Goal: Information Seeking & Learning: Learn about a topic

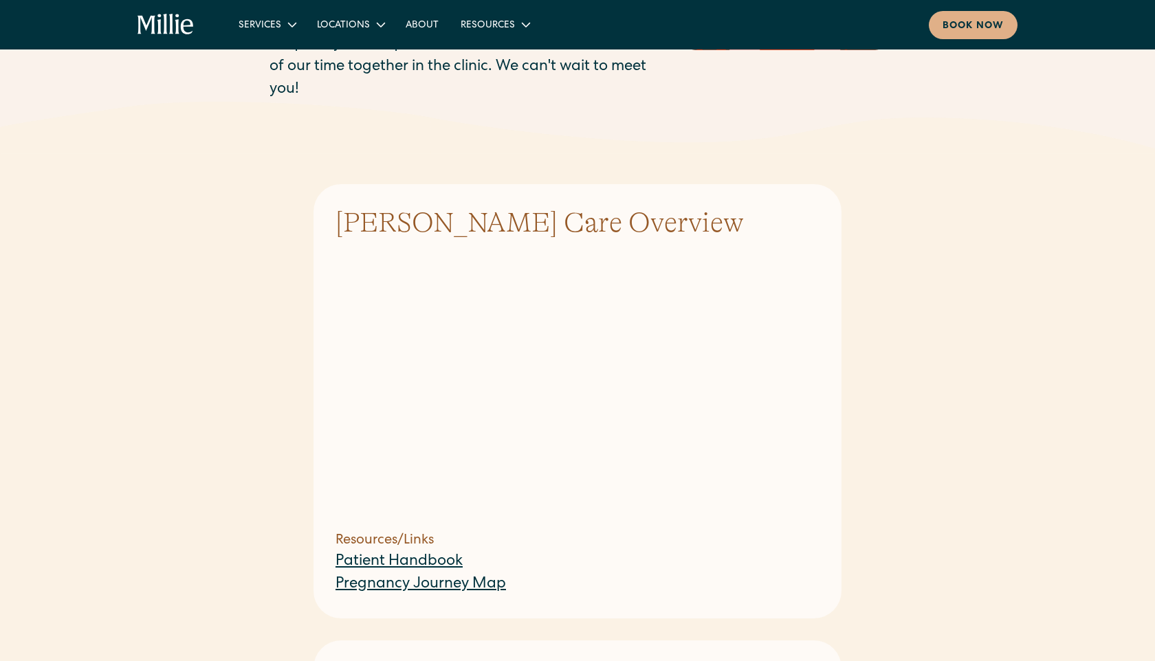
scroll to position [201, 0]
click at [409, 575] on link "Pregnancy Journey Map" at bounding box center [420, 582] width 170 height 15
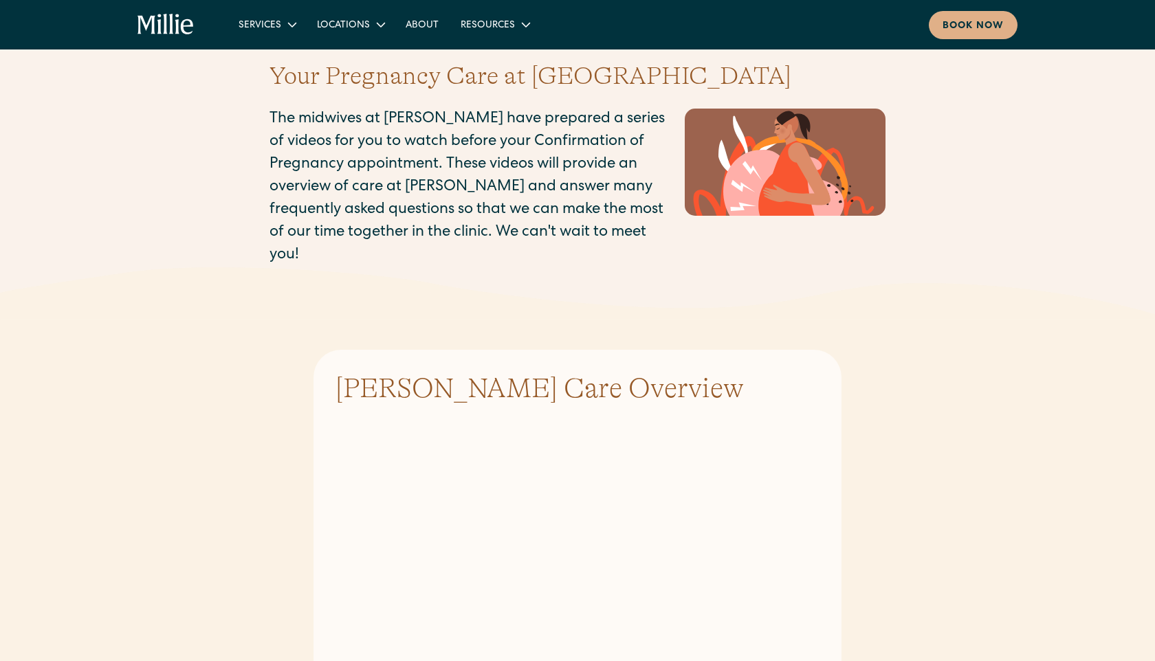
scroll to position [0, 0]
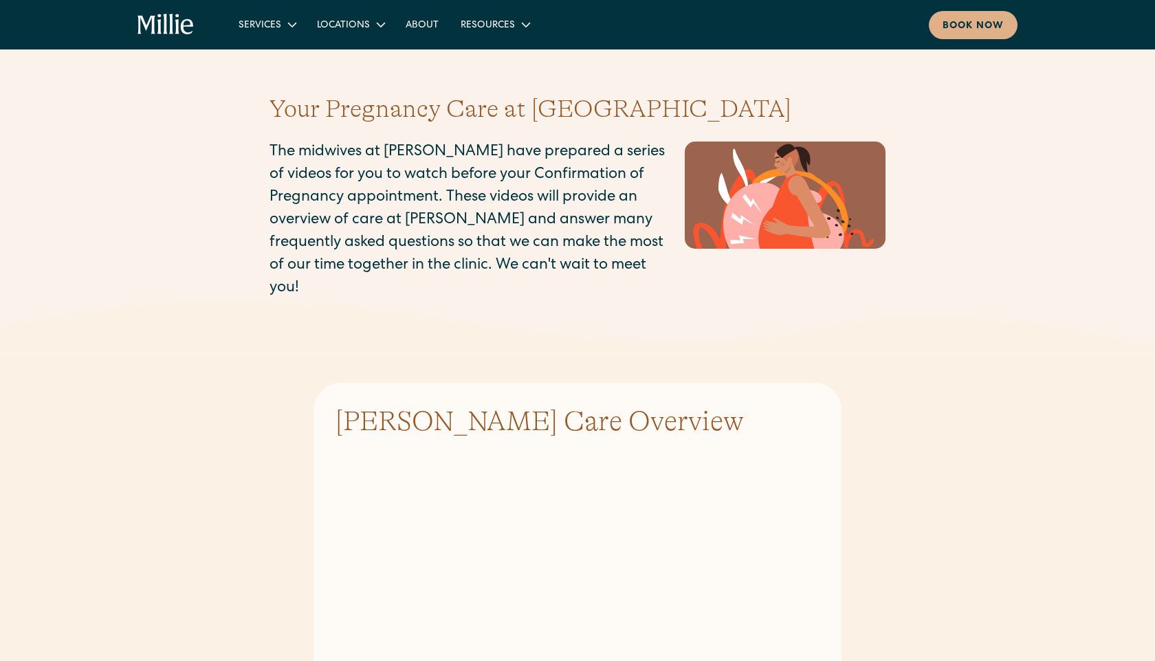
click at [154, 30] on icon "home" at bounding box center [165, 25] width 57 height 22
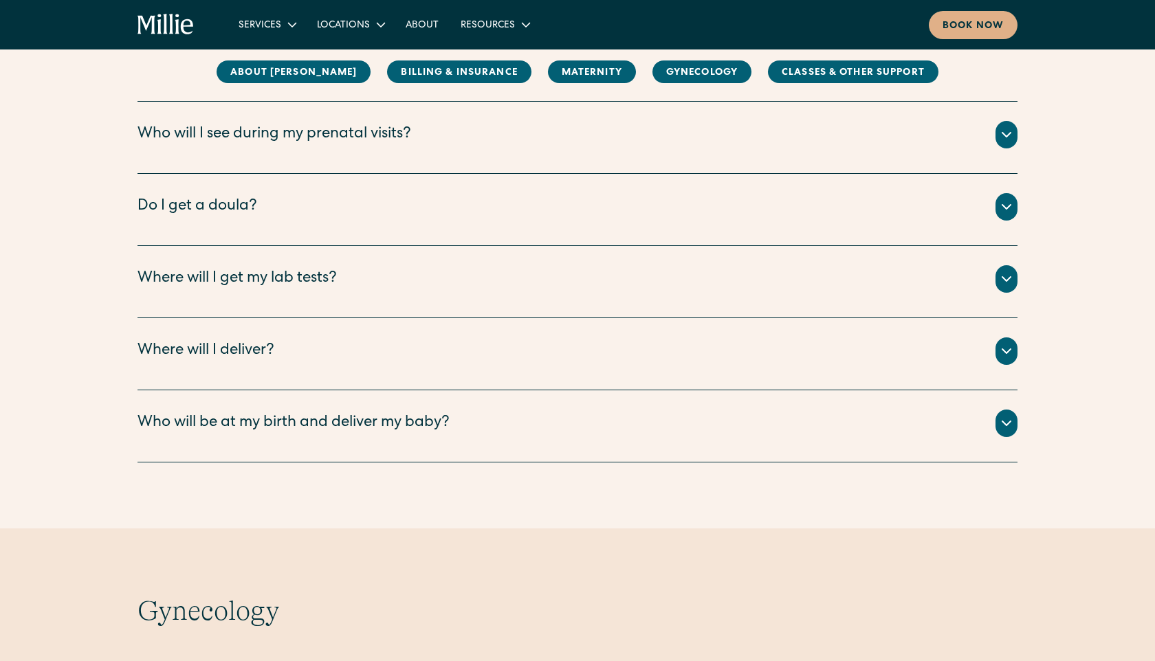
scroll to position [1528, 0]
click at [551, 210] on div "Do I get a doula?" at bounding box center [577, 207] width 880 height 27
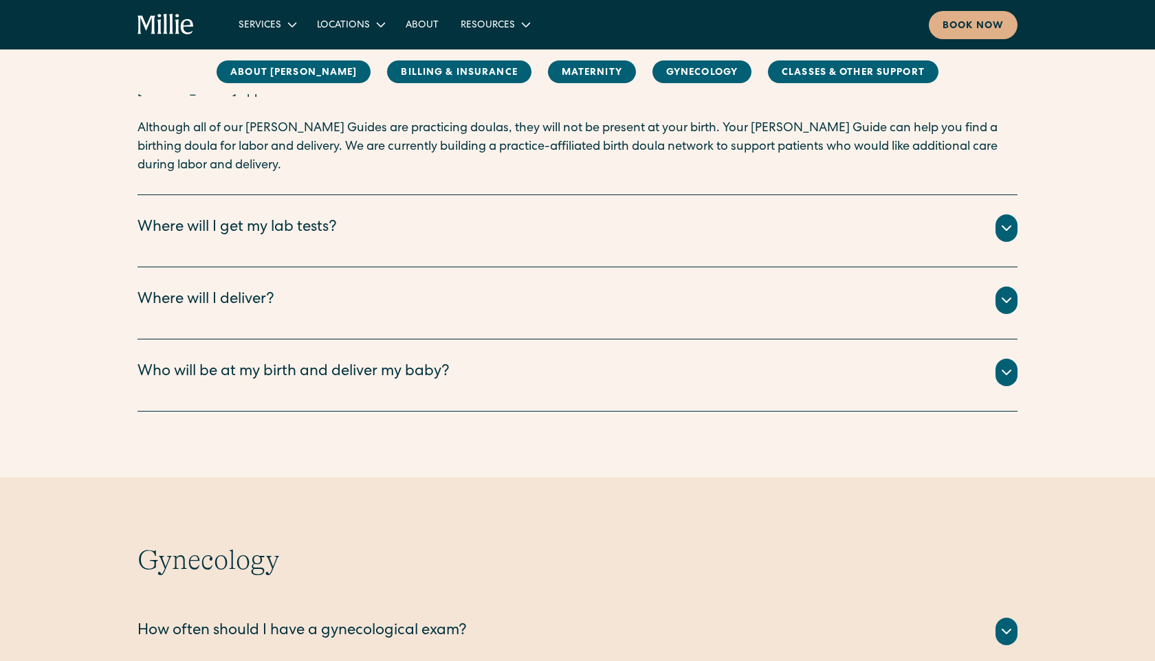
scroll to position [1724, 0]
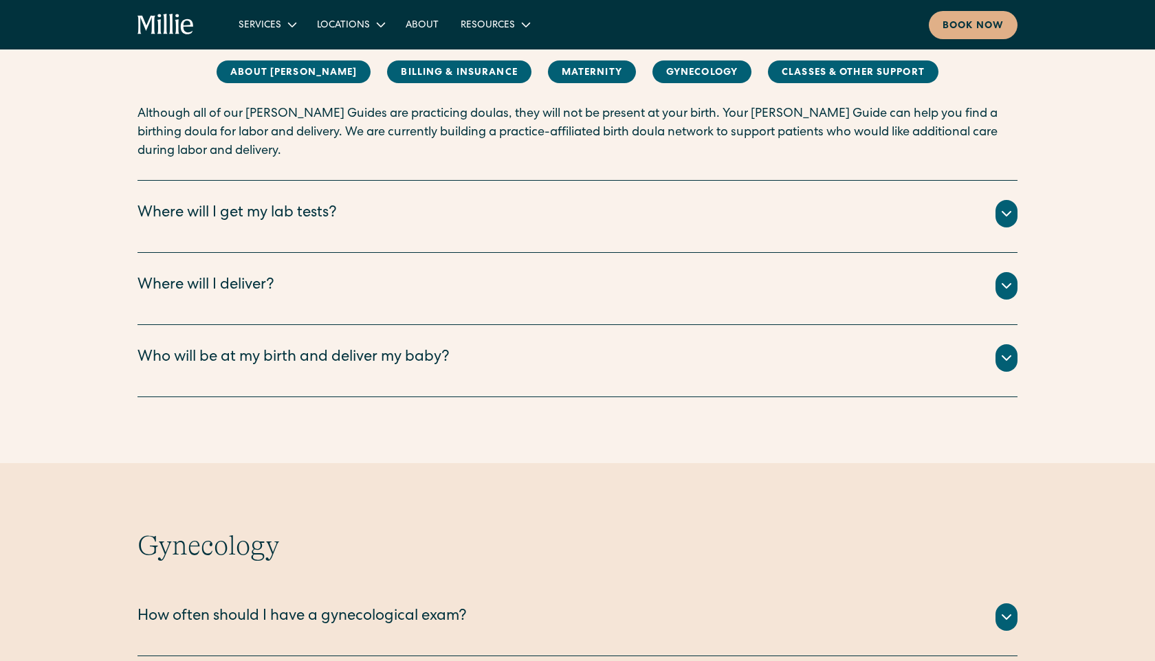
click at [524, 273] on div "Where will I deliver?" at bounding box center [577, 285] width 880 height 27
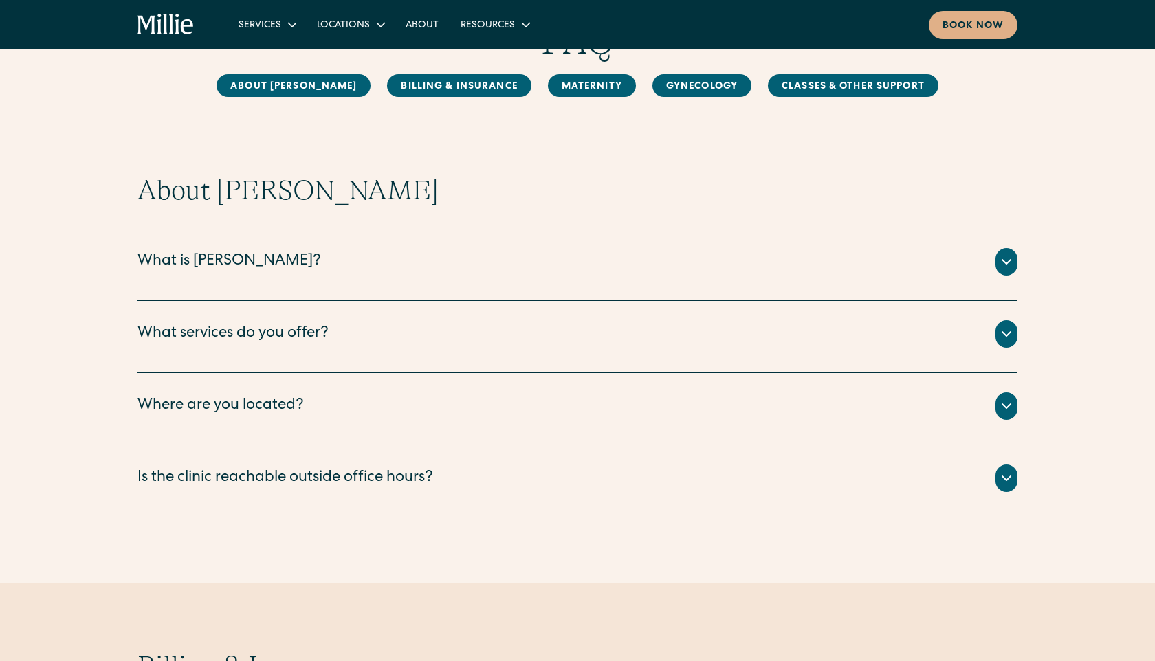
scroll to position [0, 0]
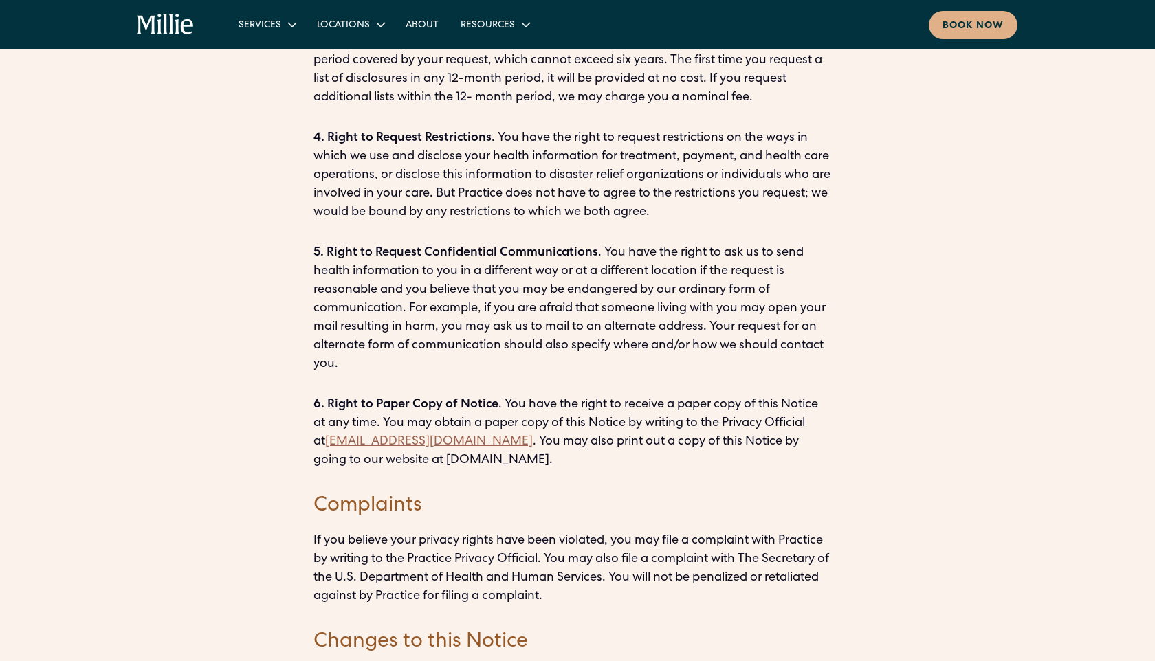
scroll to position [3365, 0]
